Goal: Task Accomplishment & Management: Manage account settings

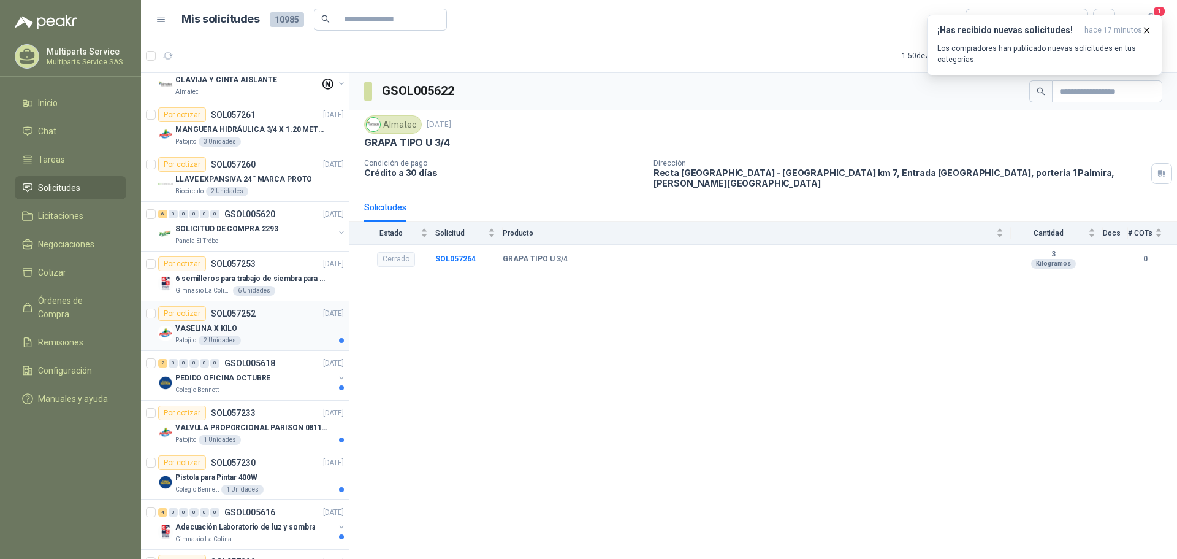
scroll to position [429, 0]
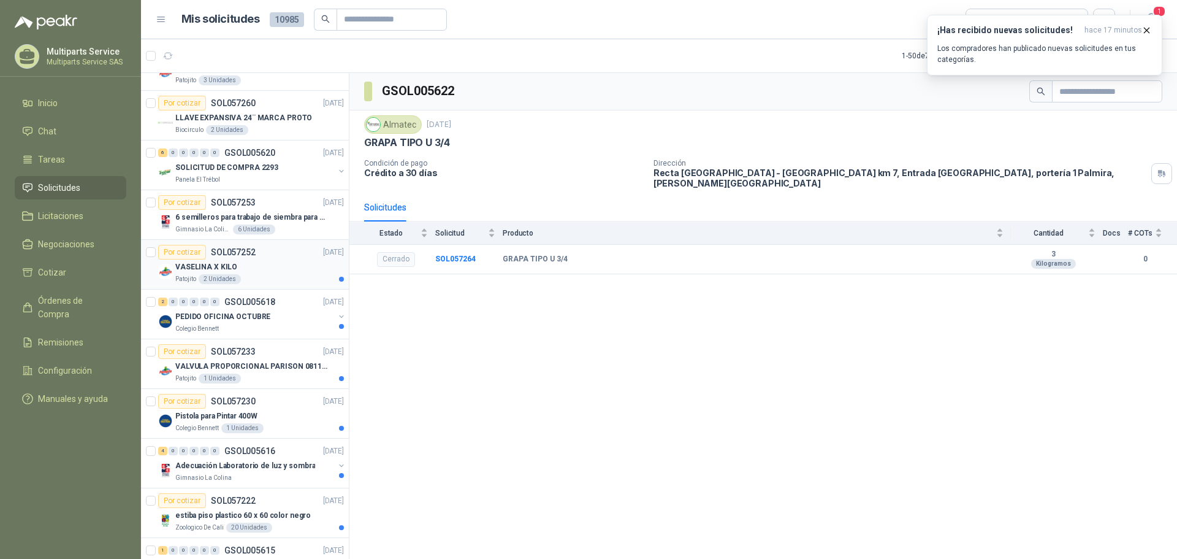
click at [280, 256] on div "Por cotizar SOL057252 [DATE]" at bounding box center [251, 252] width 186 height 15
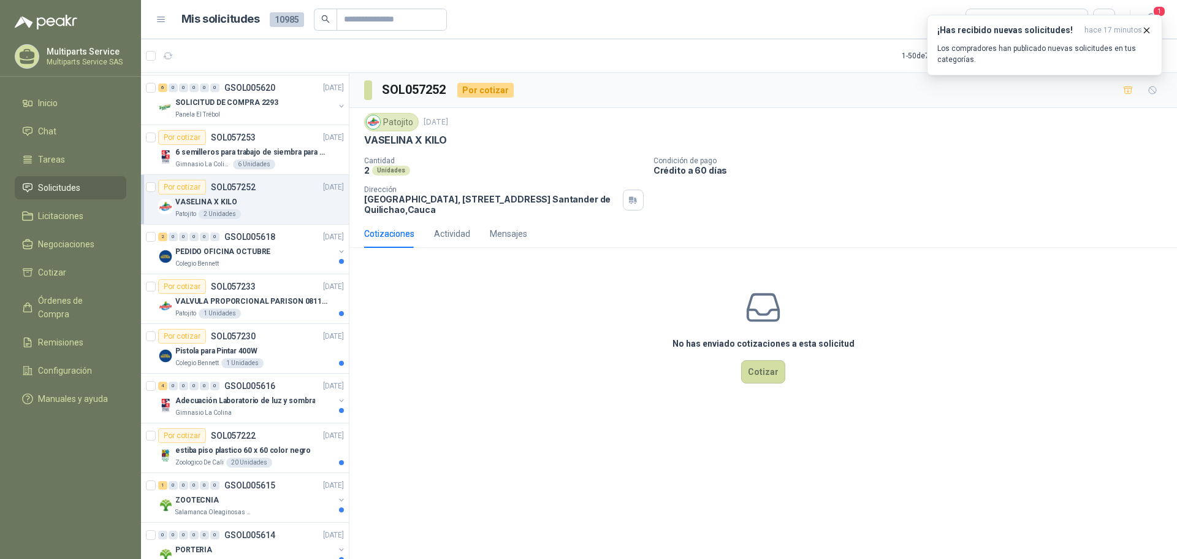
scroll to position [613, 0]
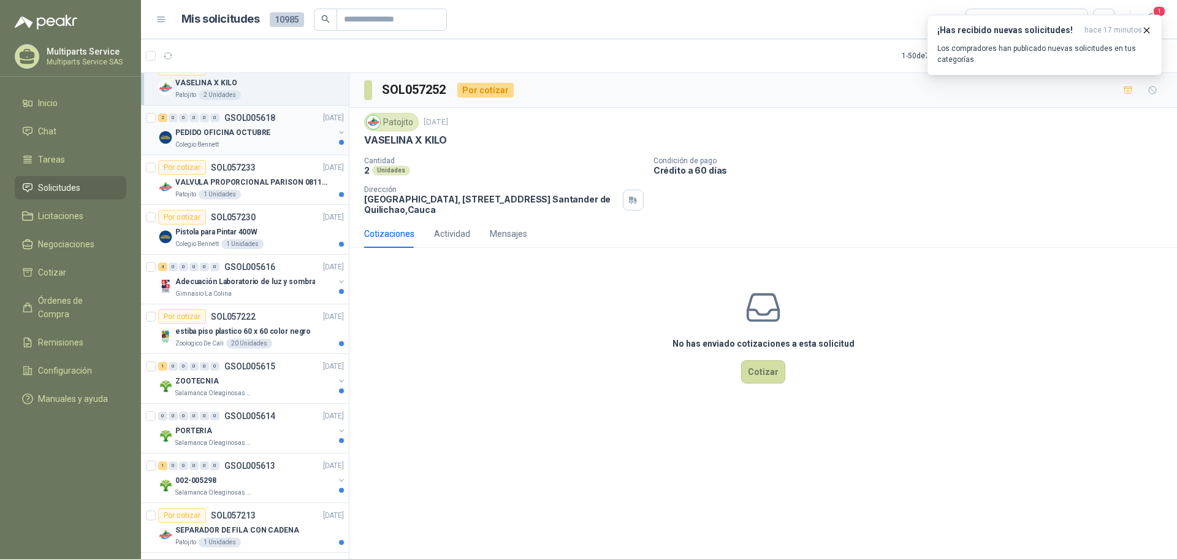
click at [292, 132] on div "PEDIDO OFICINA OCTUBRE" at bounding box center [254, 132] width 159 height 15
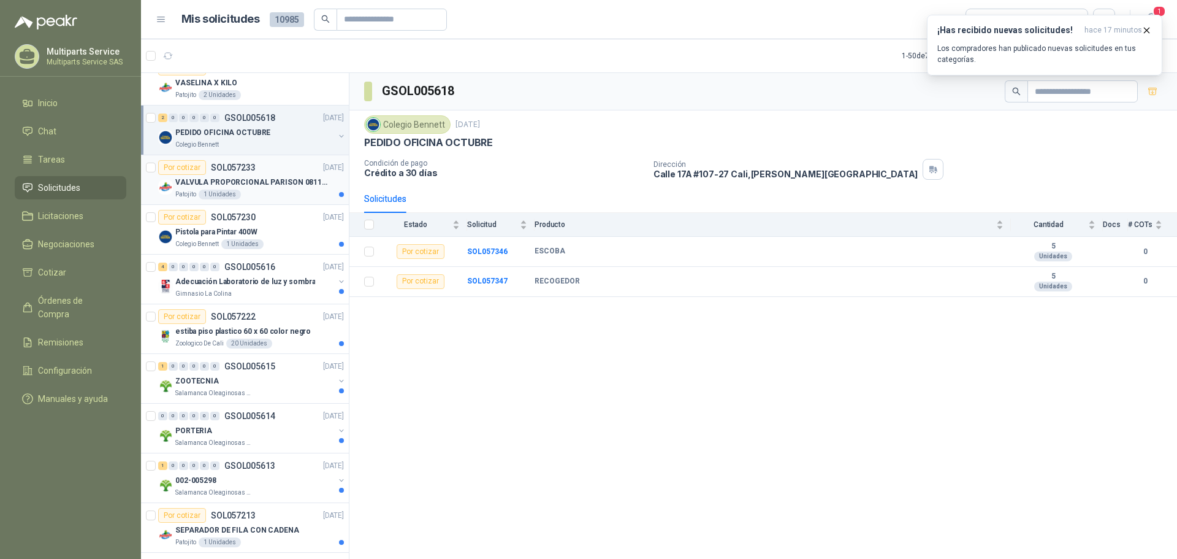
click at [277, 194] on div "Patojito 1 Unidades" at bounding box center [259, 194] width 169 height 10
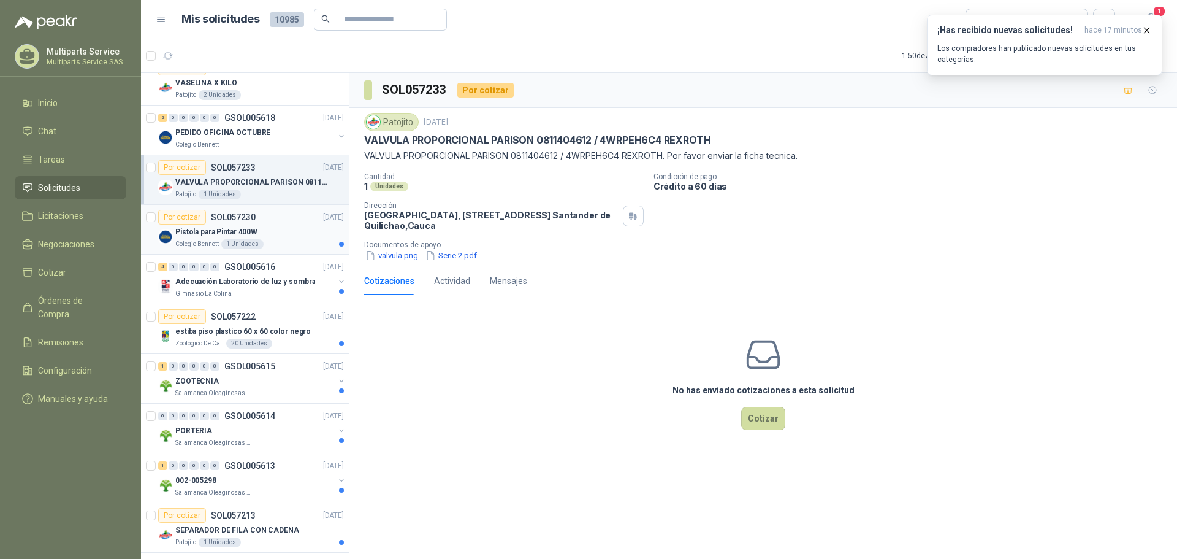
click at [281, 233] on div "Pistola para Pintar 400W" at bounding box center [259, 231] width 169 height 15
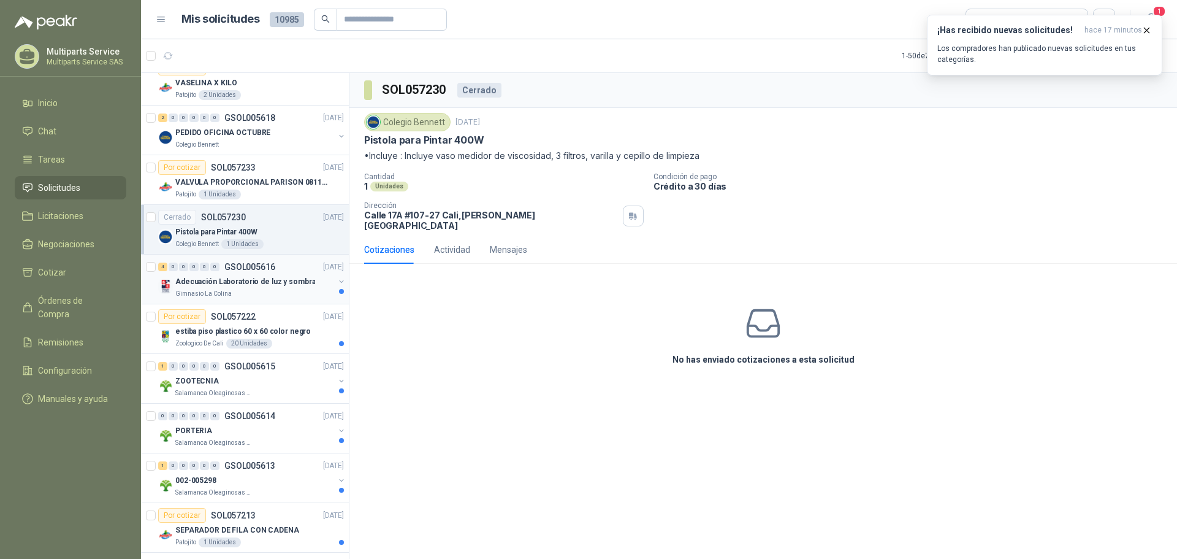
click at [236, 279] on p "Adecuación Laboratorio de luz y sombra" at bounding box center [245, 282] width 140 height 12
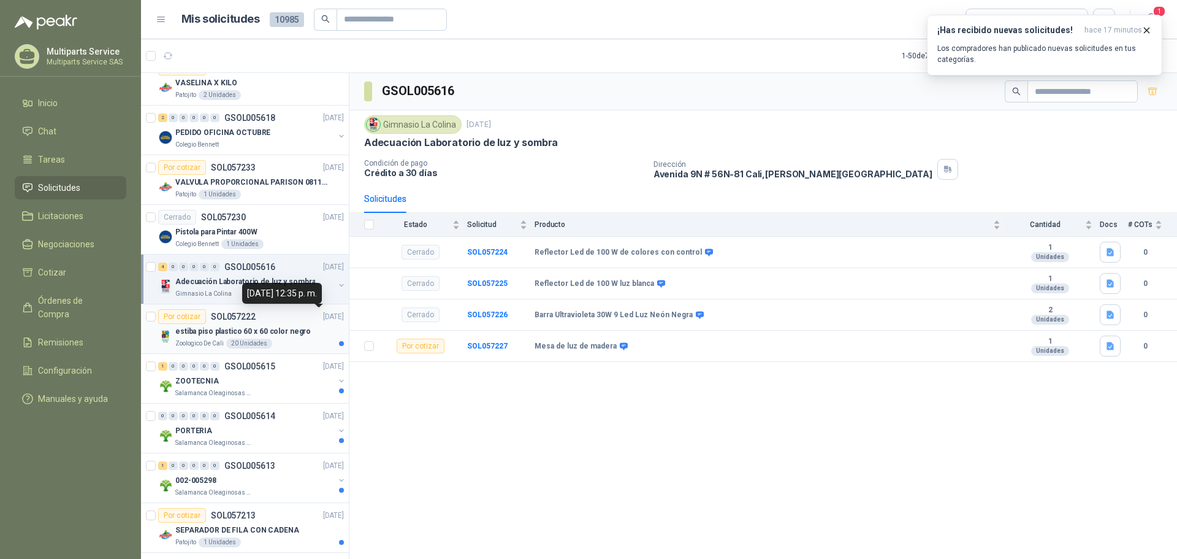
click at [323, 311] on p "[DATE]" at bounding box center [333, 317] width 21 height 12
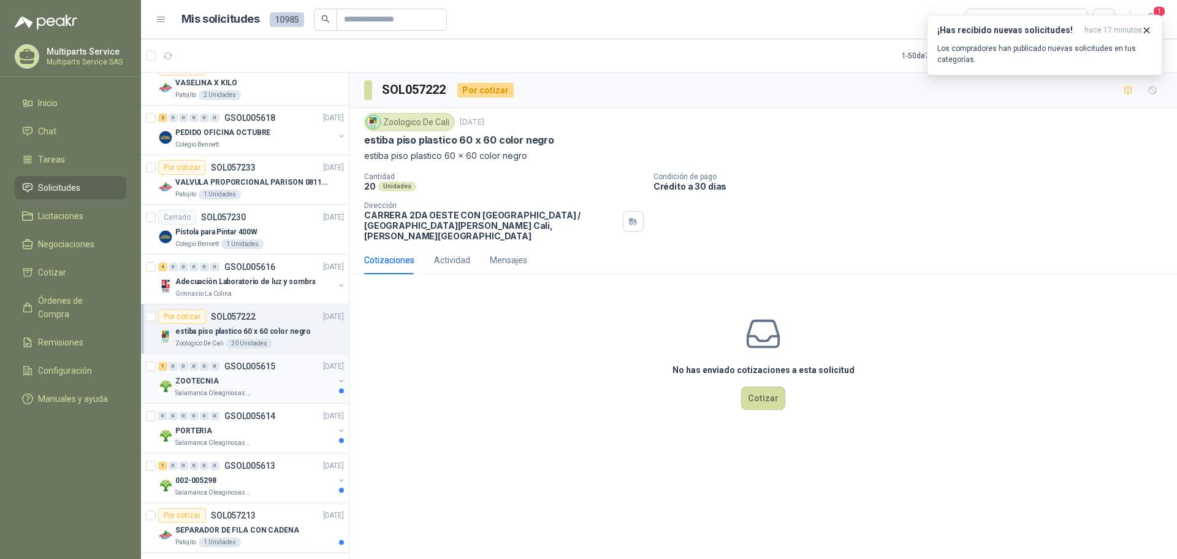
click at [260, 375] on div "ZOOTECNIA" at bounding box center [254, 380] width 159 height 15
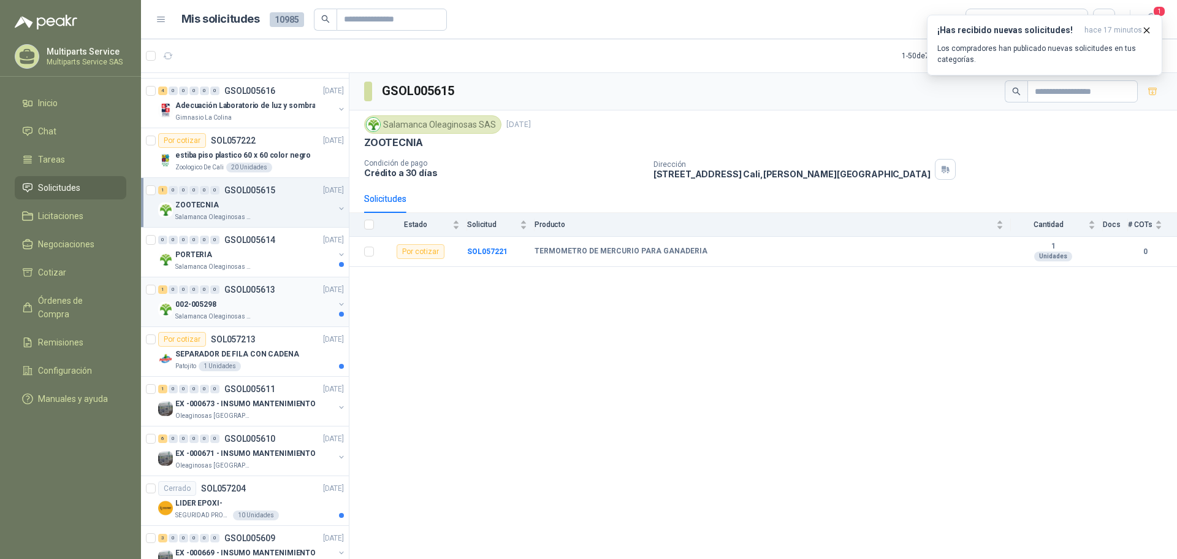
scroll to position [797, 0]
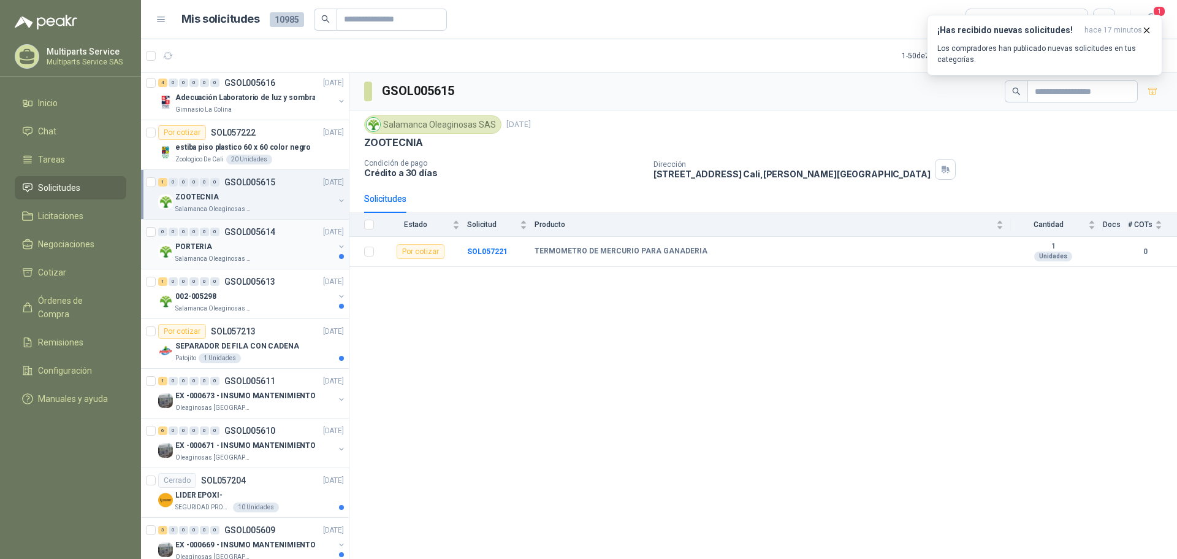
click at [291, 253] on div "PORTERIA" at bounding box center [254, 246] width 159 height 15
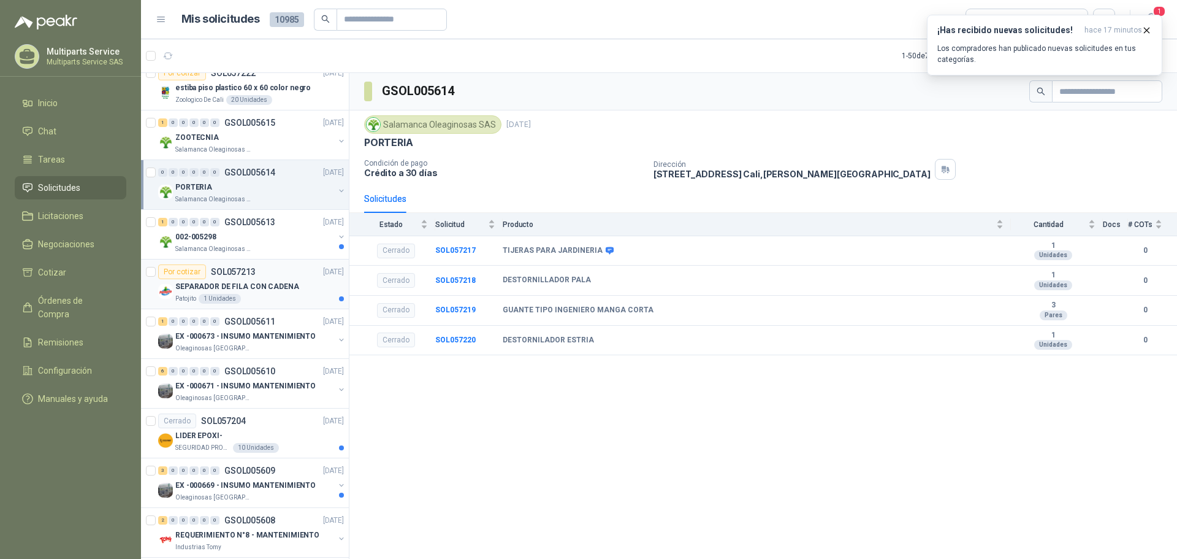
scroll to position [858, 0]
click at [303, 281] on div "SEPARADOR DE FILA CON CADENA" at bounding box center [259, 284] width 169 height 15
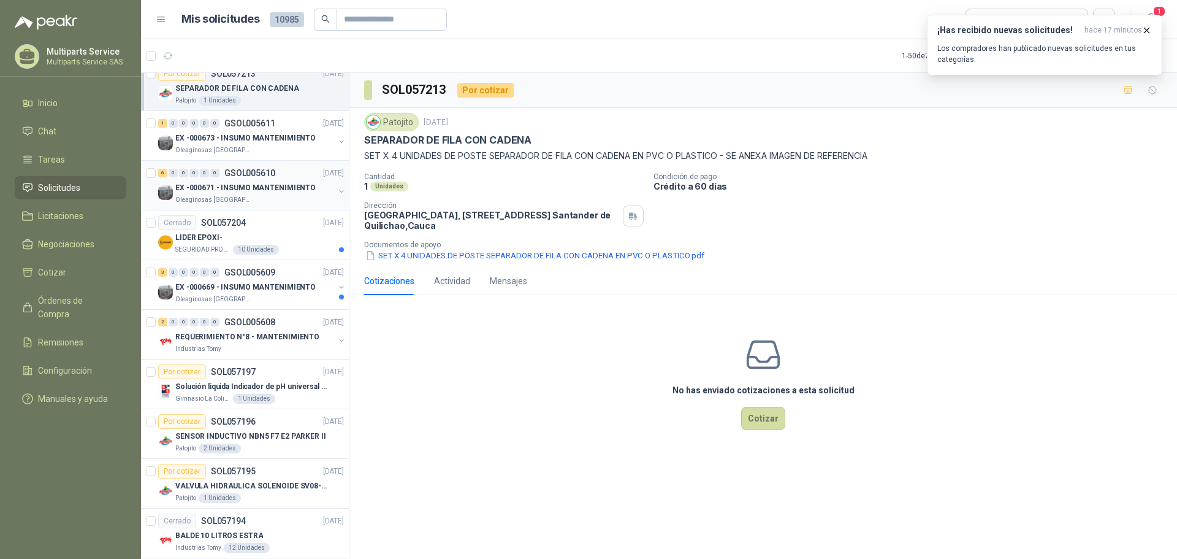
scroll to position [1104, 0]
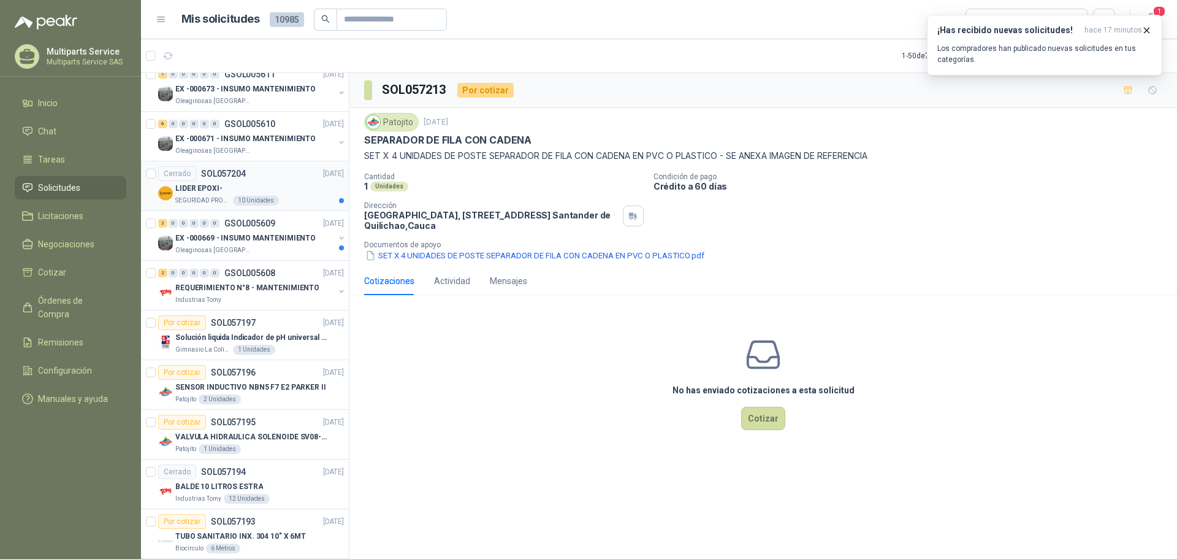
click at [301, 191] on div "LIDER EPOXI-" at bounding box center [259, 188] width 169 height 15
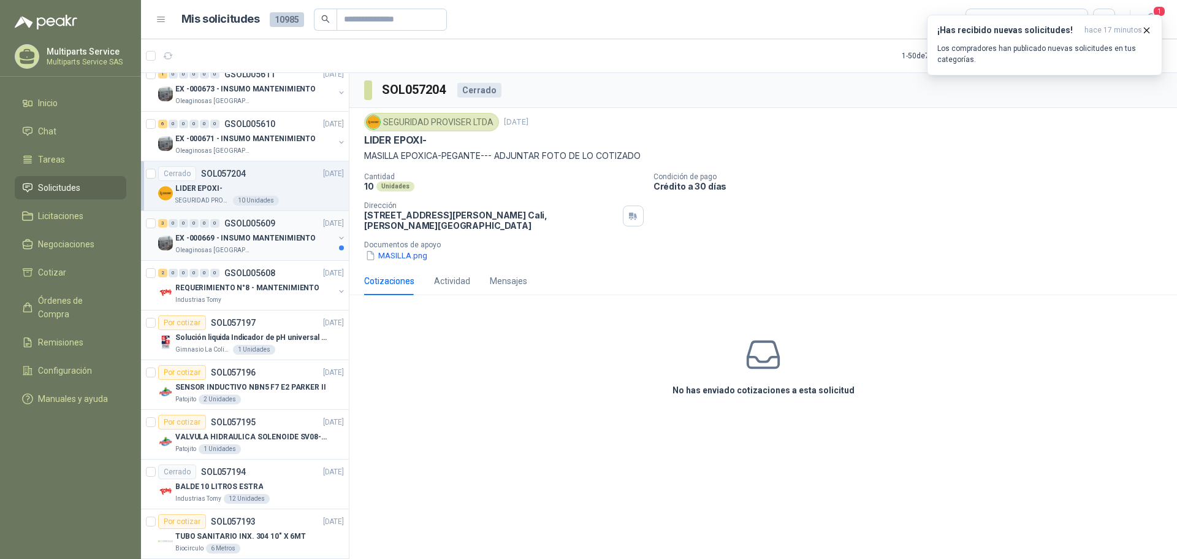
click at [303, 240] on p "EX -000669 - INSUMO MANTENIMIENTO" at bounding box center [245, 238] width 140 height 12
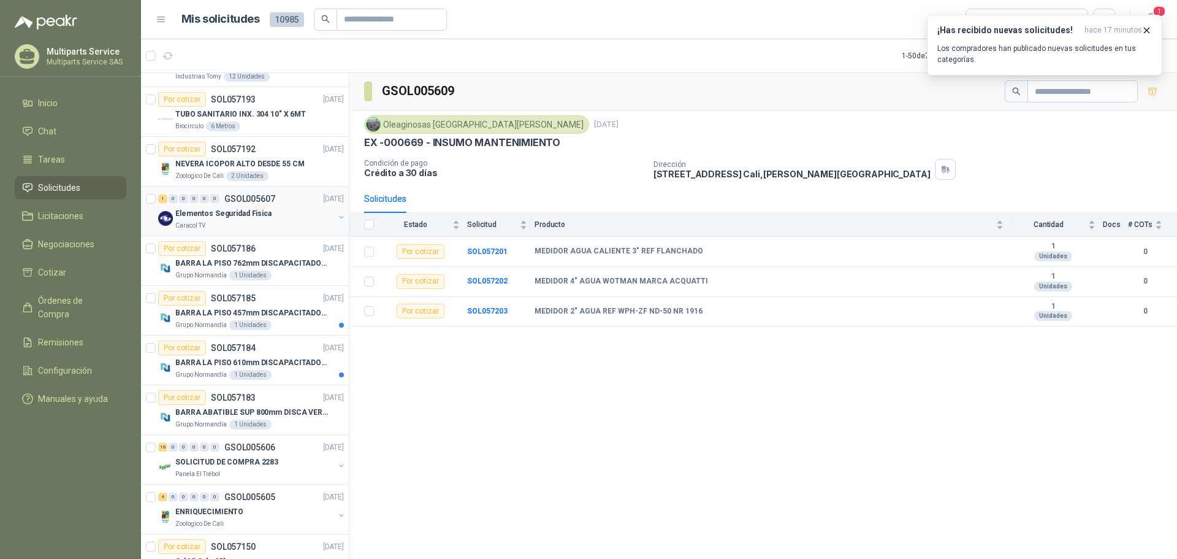
scroll to position [1655, 0]
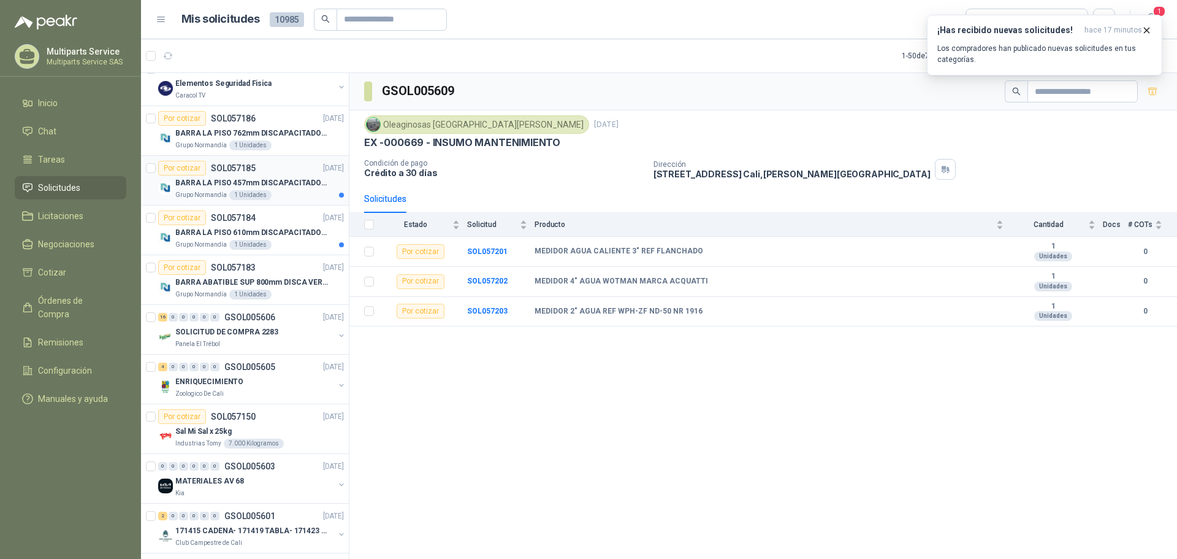
click at [296, 191] on div "Grupo Normandía 1 Unidades" at bounding box center [259, 195] width 169 height 10
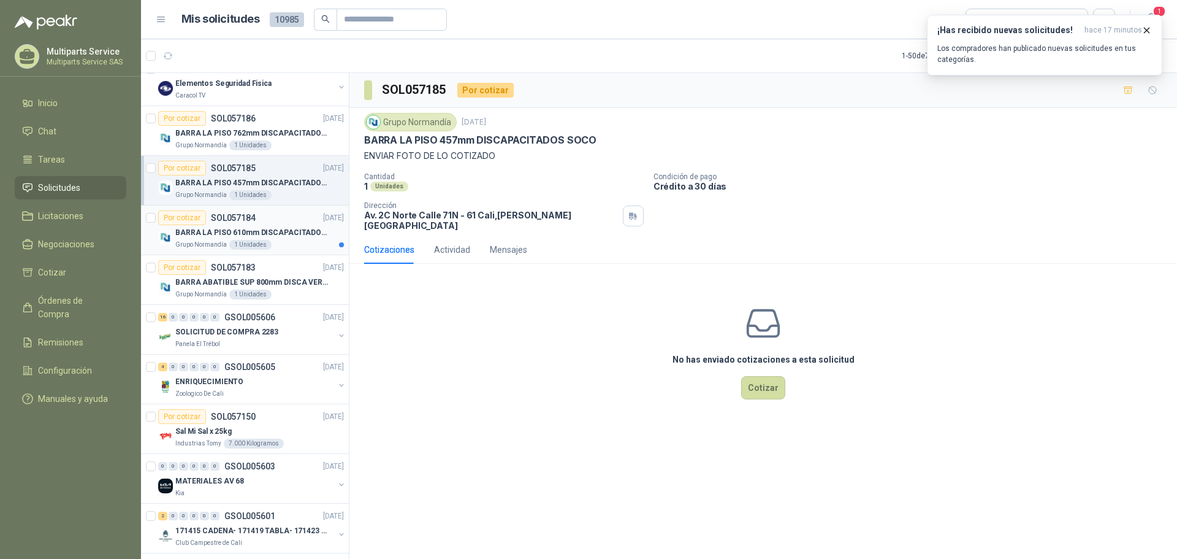
click at [300, 230] on p "BARRA LA PISO 610mm DISCAPACITADOS SOCO" at bounding box center [251, 233] width 153 height 12
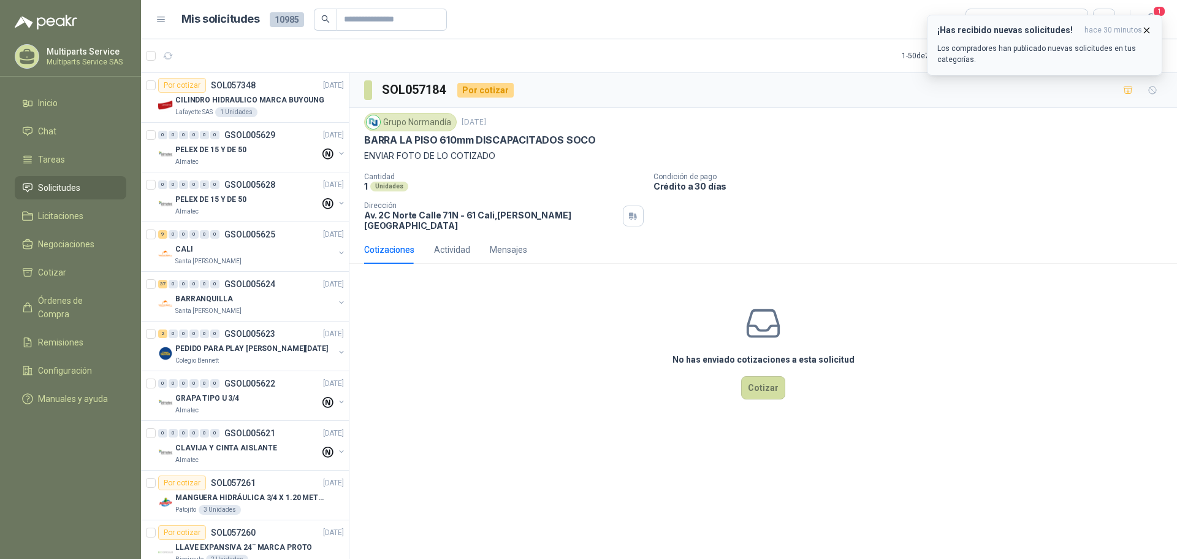
click at [1147, 29] on icon "button" at bounding box center [1147, 30] width 10 height 10
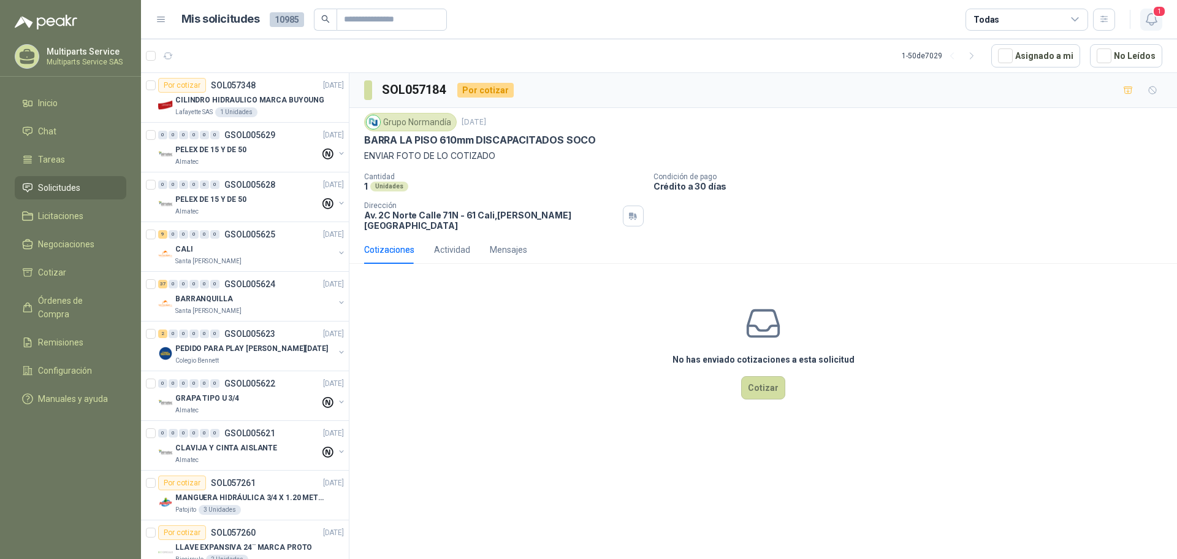
click at [1149, 19] on icon "button" at bounding box center [1151, 19] width 15 height 15
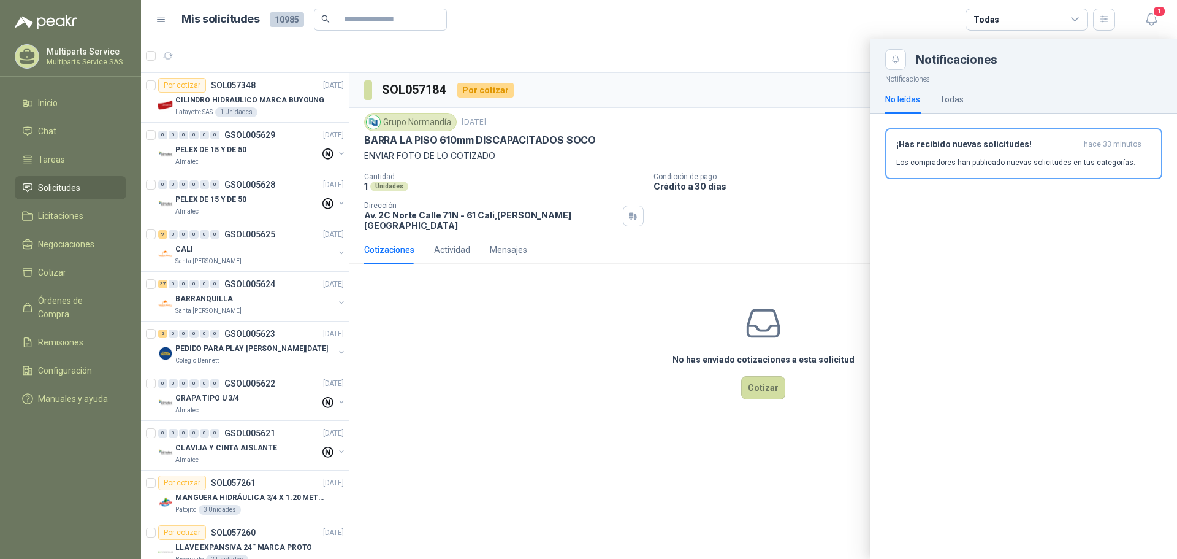
click at [950, 171] on button "¡Has recibido nuevas solicitudes! hace 33 minutos Los compradores han publicado…" at bounding box center [1023, 153] width 277 height 51
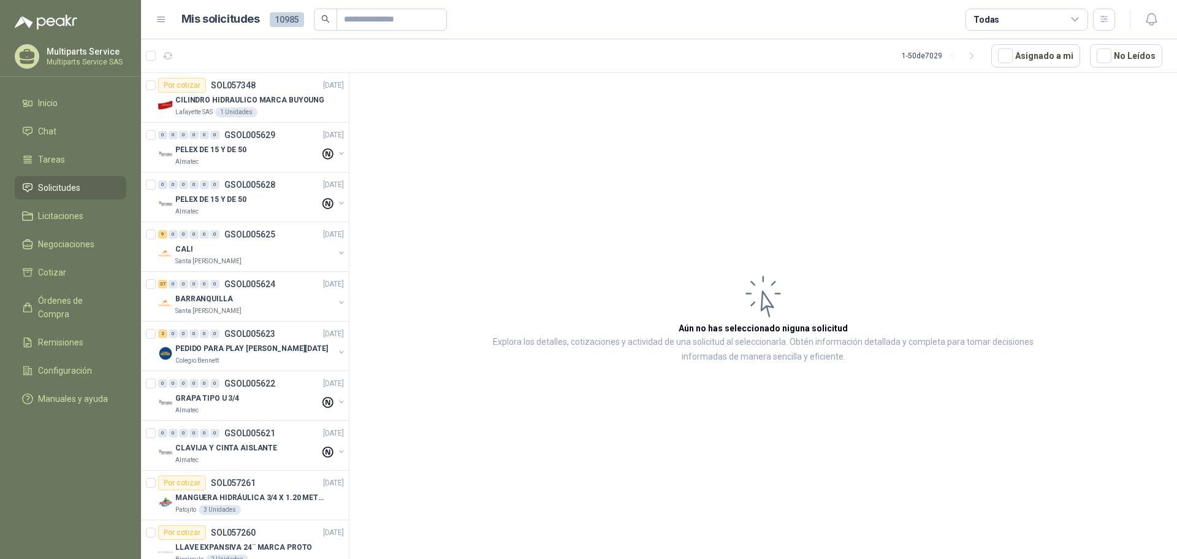
click at [53, 258] on ul "Inicio Chat Tareas Solicitudes Licitaciones Negociaciones Cotizar Órdenes de Co…" at bounding box center [70, 253] width 141 height 324
click at [54, 268] on span "Cotizar" at bounding box center [52, 271] width 28 height 13
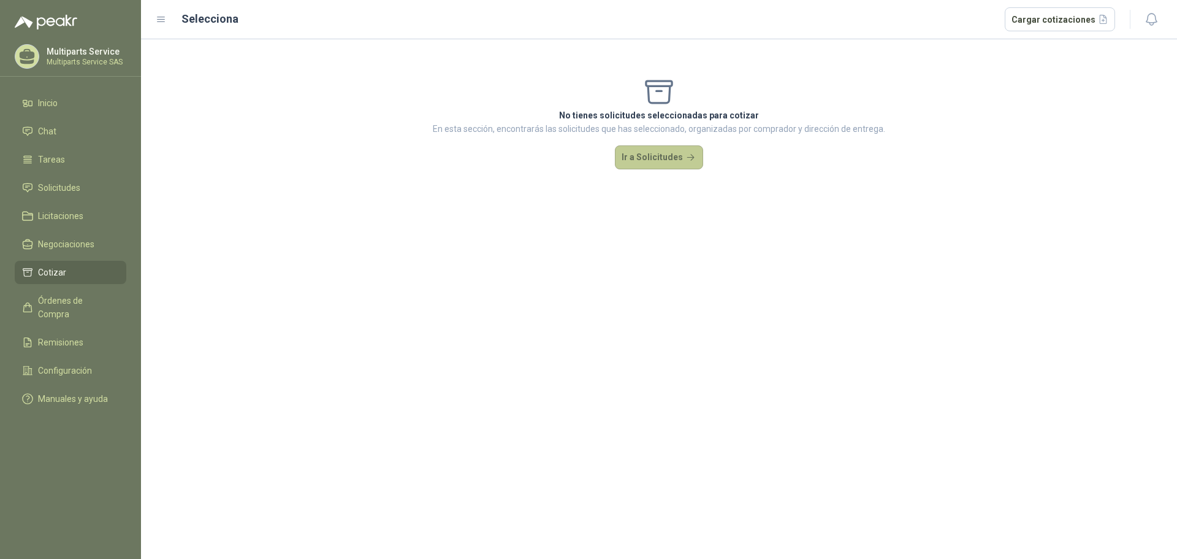
click at [652, 156] on button "Ir a Solicitudes" at bounding box center [659, 157] width 88 height 25
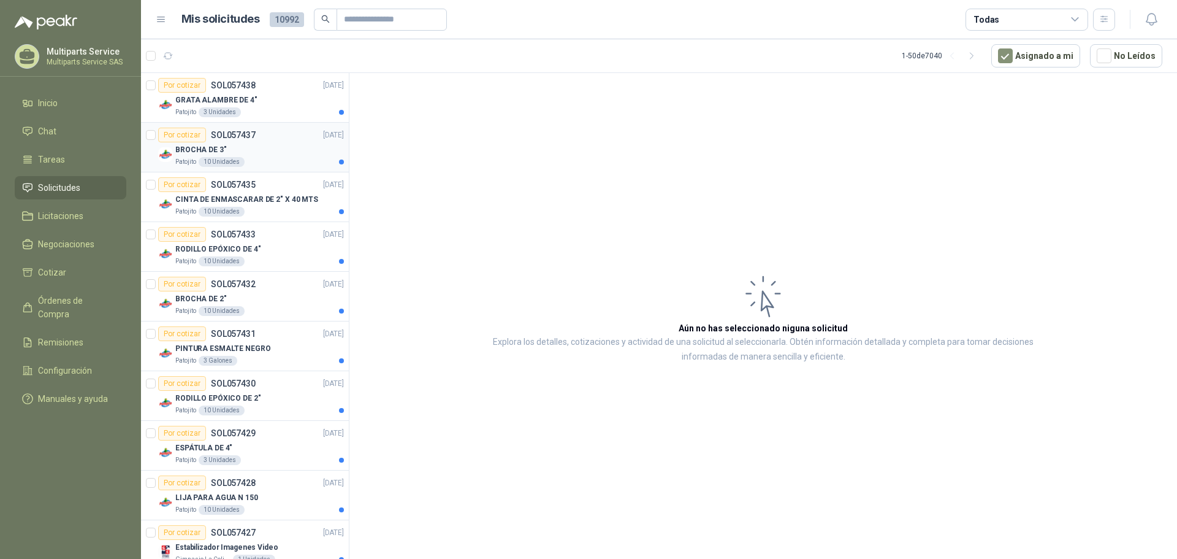
click at [268, 150] on div "BROCHA DE 3"" at bounding box center [259, 149] width 169 height 15
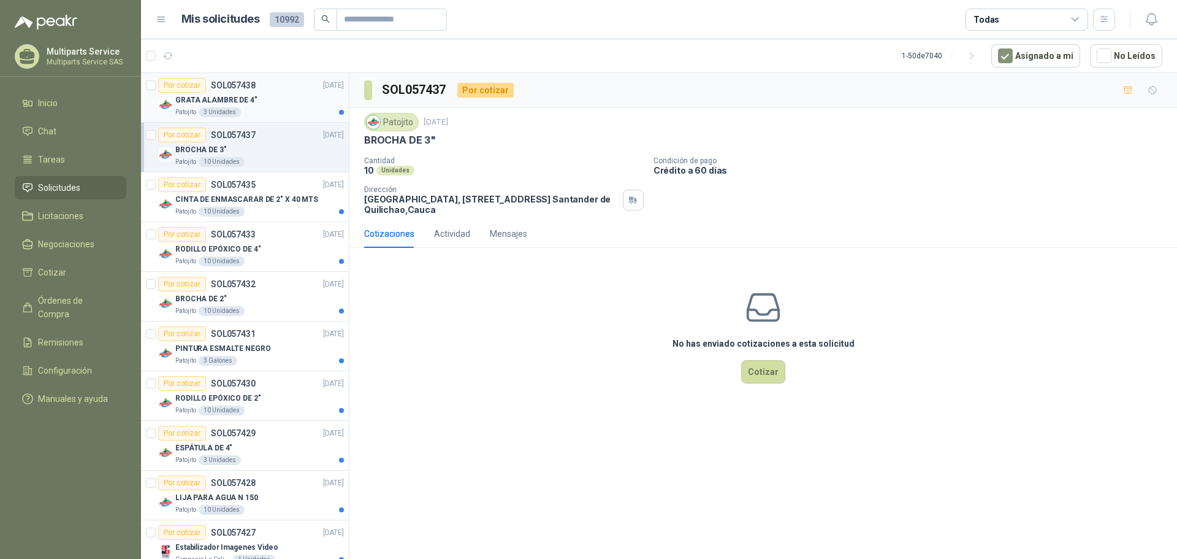
click at [285, 94] on div "GRATA ALAMBRE DE 4"" at bounding box center [259, 100] width 169 height 15
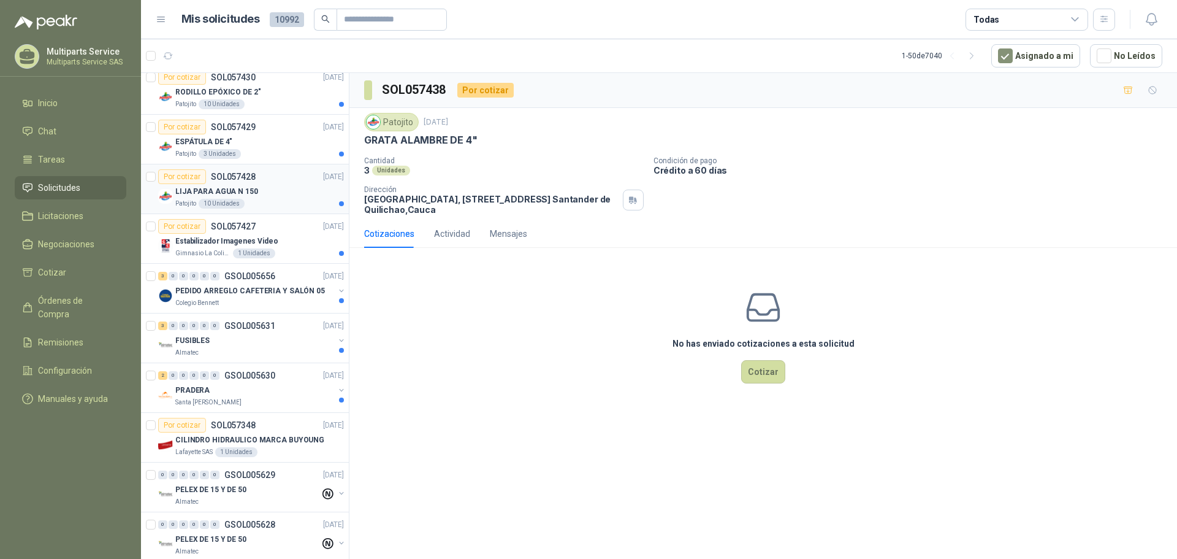
scroll to position [307, 0]
click at [285, 304] on div "Colegio Bennett" at bounding box center [254, 302] width 159 height 10
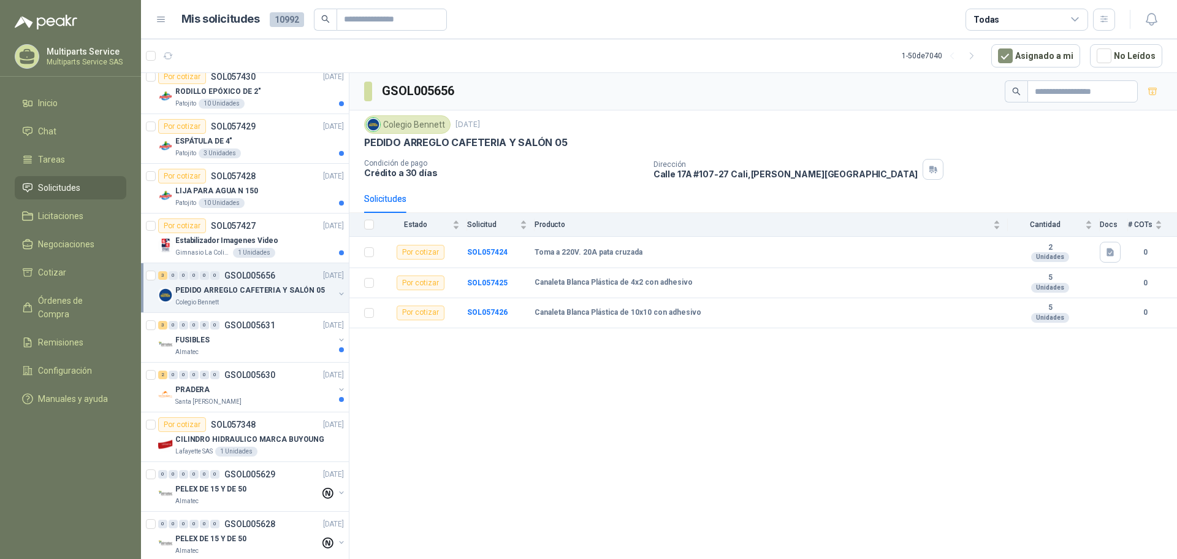
scroll to position [368, 0]
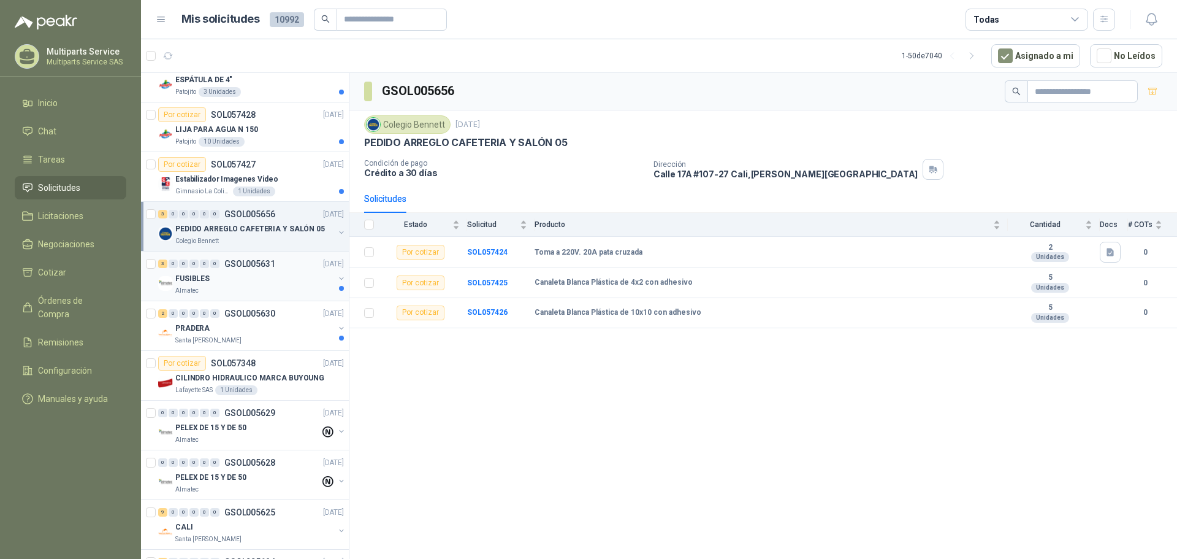
click at [285, 284] on div "FUSIBLES" at bounding box center [254, 278] width 159 height 15
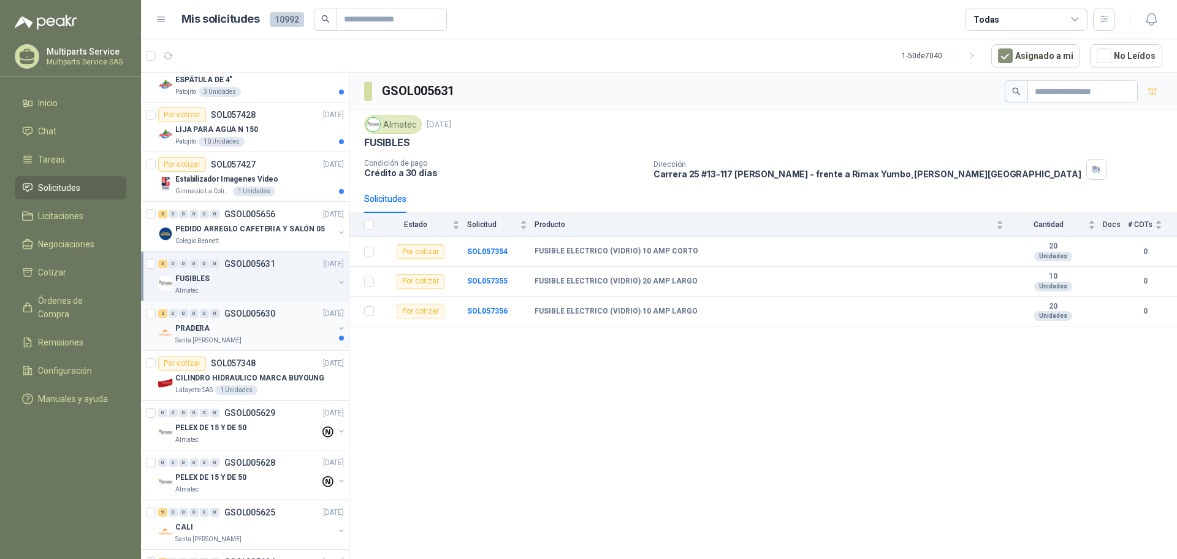
click at [273, 332] on div "PRADERA" at bounding box center [254, 328] width 159 height 15
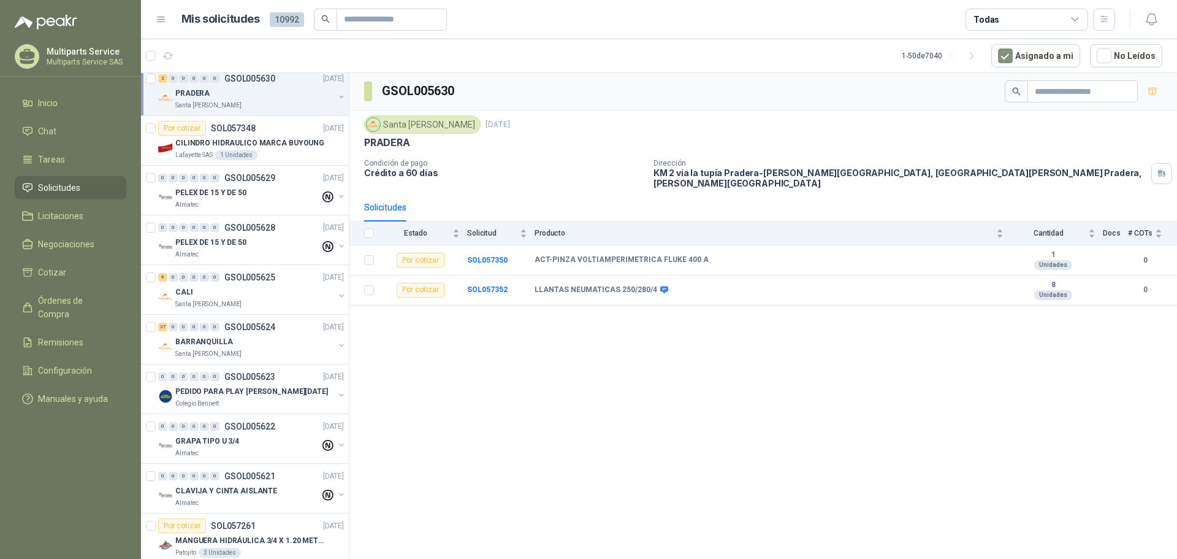
scroll to position [613, 0]
